Goal: Information Seeking & Learning: Learn about a topic

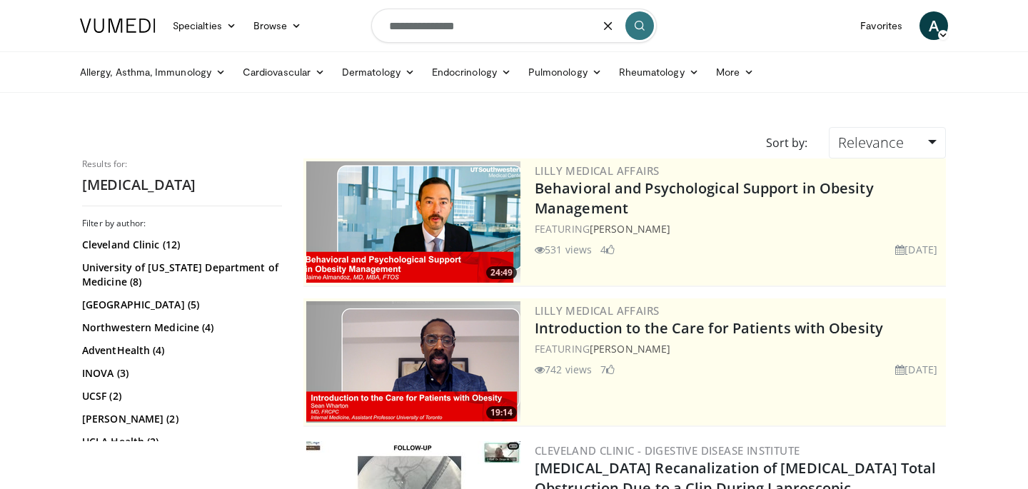
click at [430, 16] on input "**********" at bounding box center [513, 26] width 285 height 34
type input "**********"
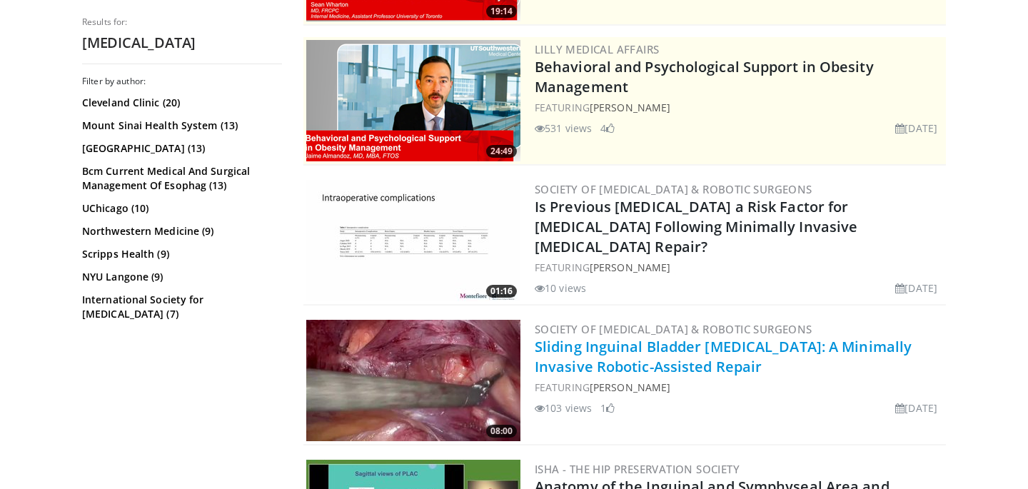
scroll to position [262, 0]
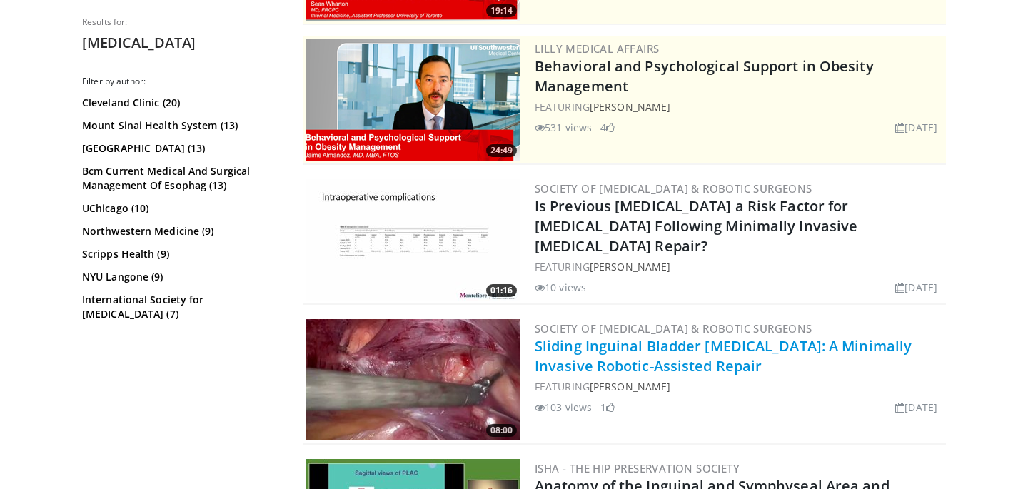
click at [619, 360] on link "Sliding Inguinal Bladder [MEDICAL_DATA]: A Minimally Invasive Robotic-Assisted …" at bounding box center [723, 355] width 377 height 39
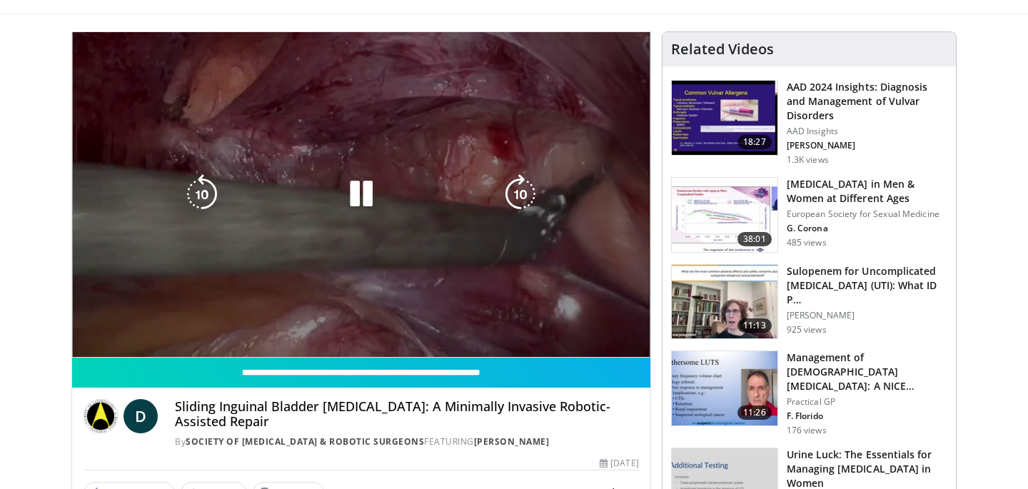
scroll to position [79, 0]
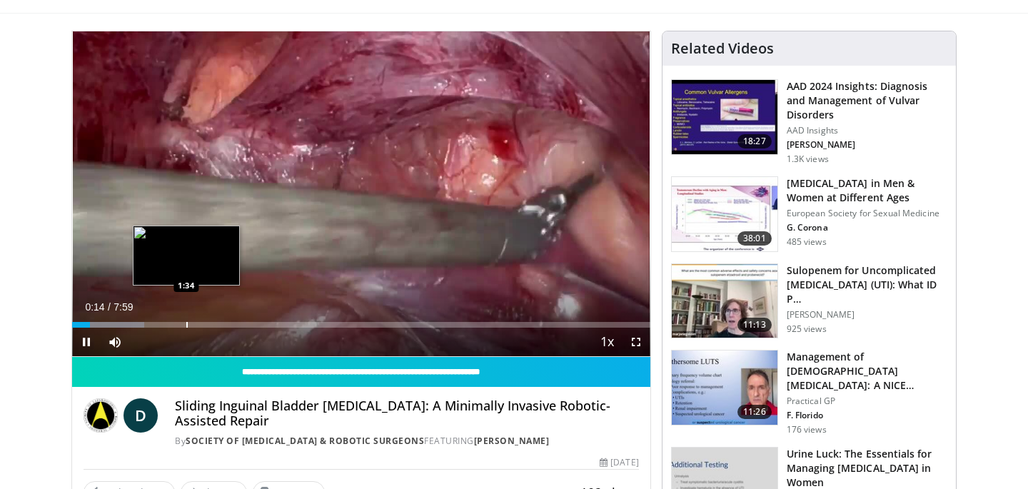
click at [186, 322] on div "Progress Bar" at bounding box center [186, 325] width 1 height 6
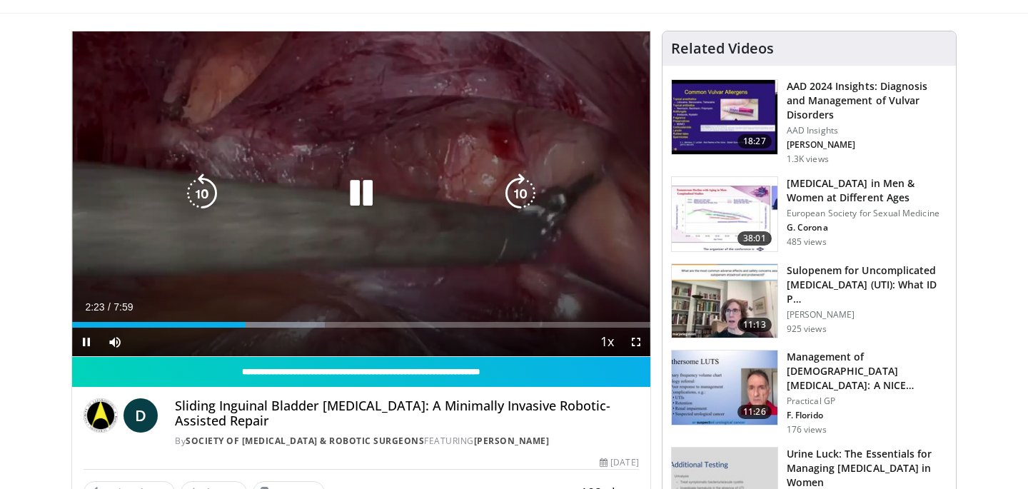
click at [348, 214] on div "10 seconds Tap to unmute" at bounding box center [361, 193] width 578 height 325
click at [357, 193] on icon "Video Player" at bounding box center [361, 193] width 40 height 40
click at [360, 199] on icon "Video Player" at bounding box center [361, 193] width 40 height 40
click at [353, 130] on div "10 seconds Tap to unmute" at bounding box center [361, 193] width 578 height 325
click at [363, 256] on div "10 seconds Tap to unmute" at bounding box center [361, 193] width 578 height 325
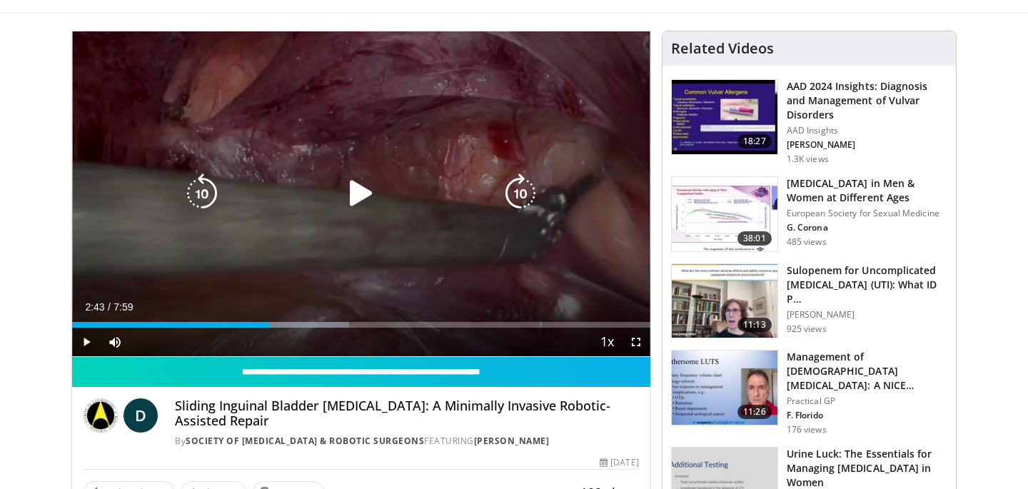
click at [363, 256] on div "10 seconds Tap to unmute" at bounding box center [361, 193] width 578 height 325
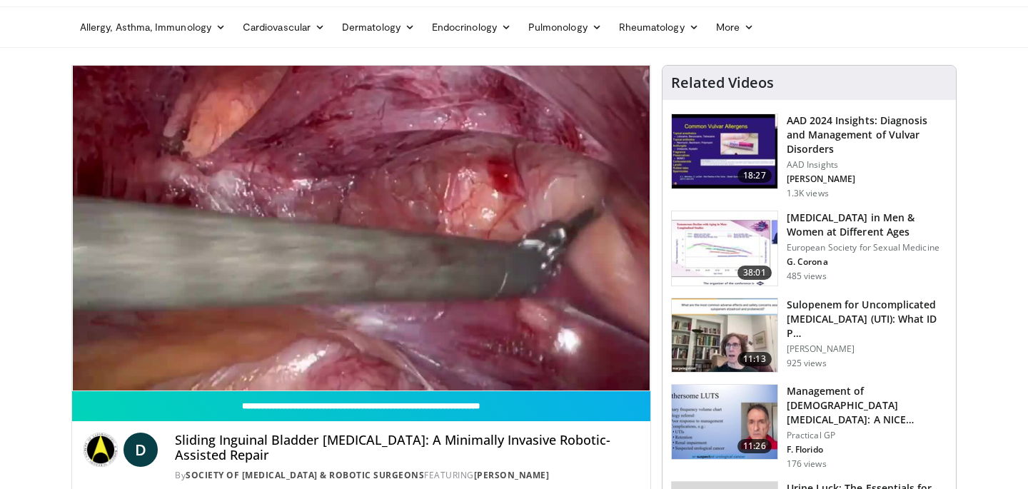
scroll to position [0, 0]
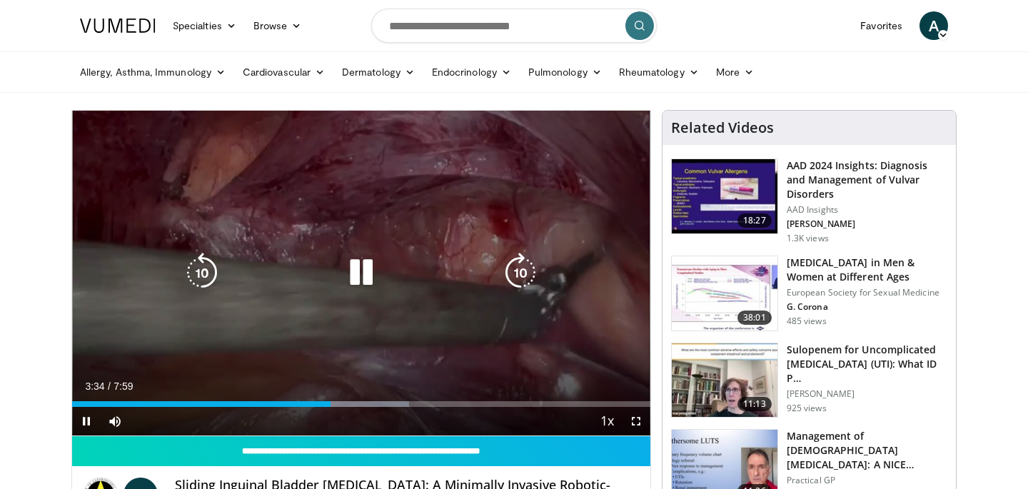
click at [371, 265] on icon "Video Player" at bounding box center [361, 273] width 40 height 40
